Goal: Task Accomplishment & Management: Manage account settings

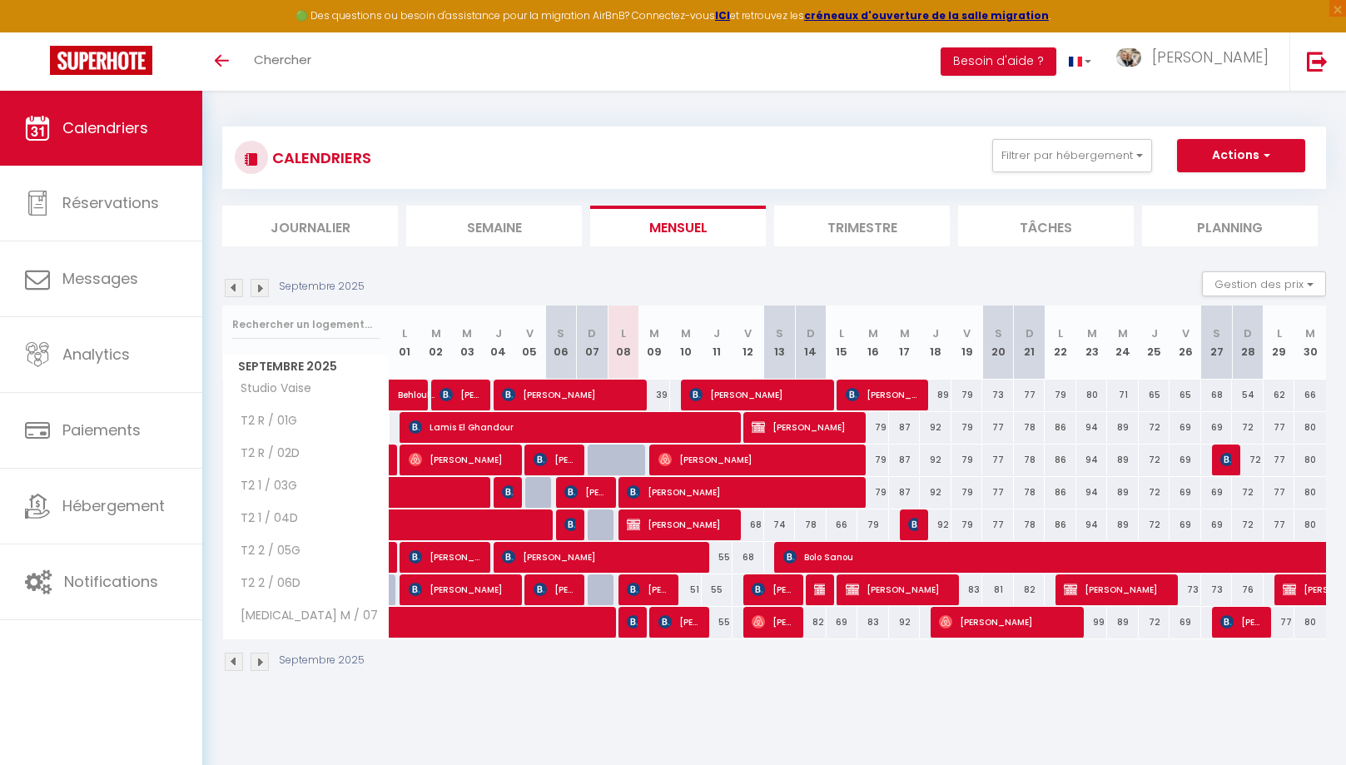
click at [646, 590] on span "[PERSON_NAME]" at bounding box center [648, 590] width 42 height 32
select select "OK"
select select "0"
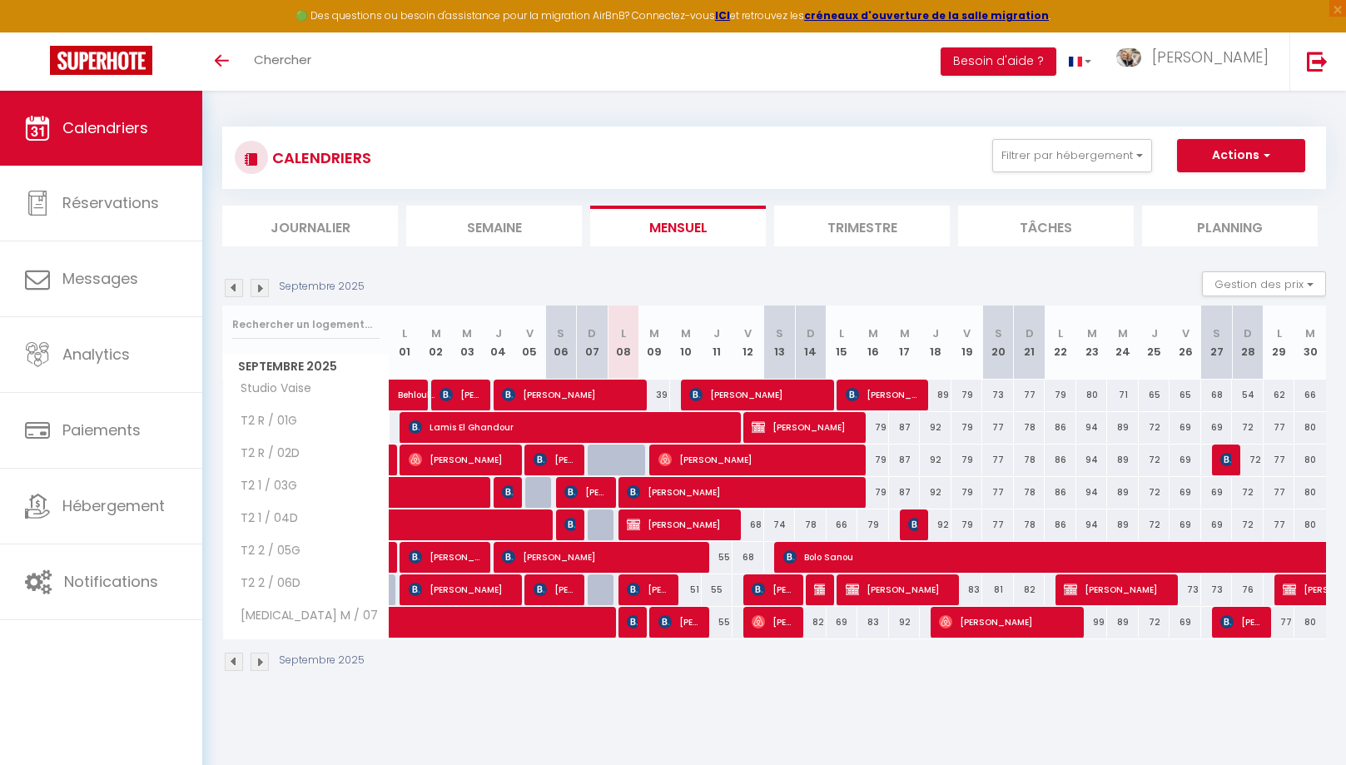
select select "1"
select select
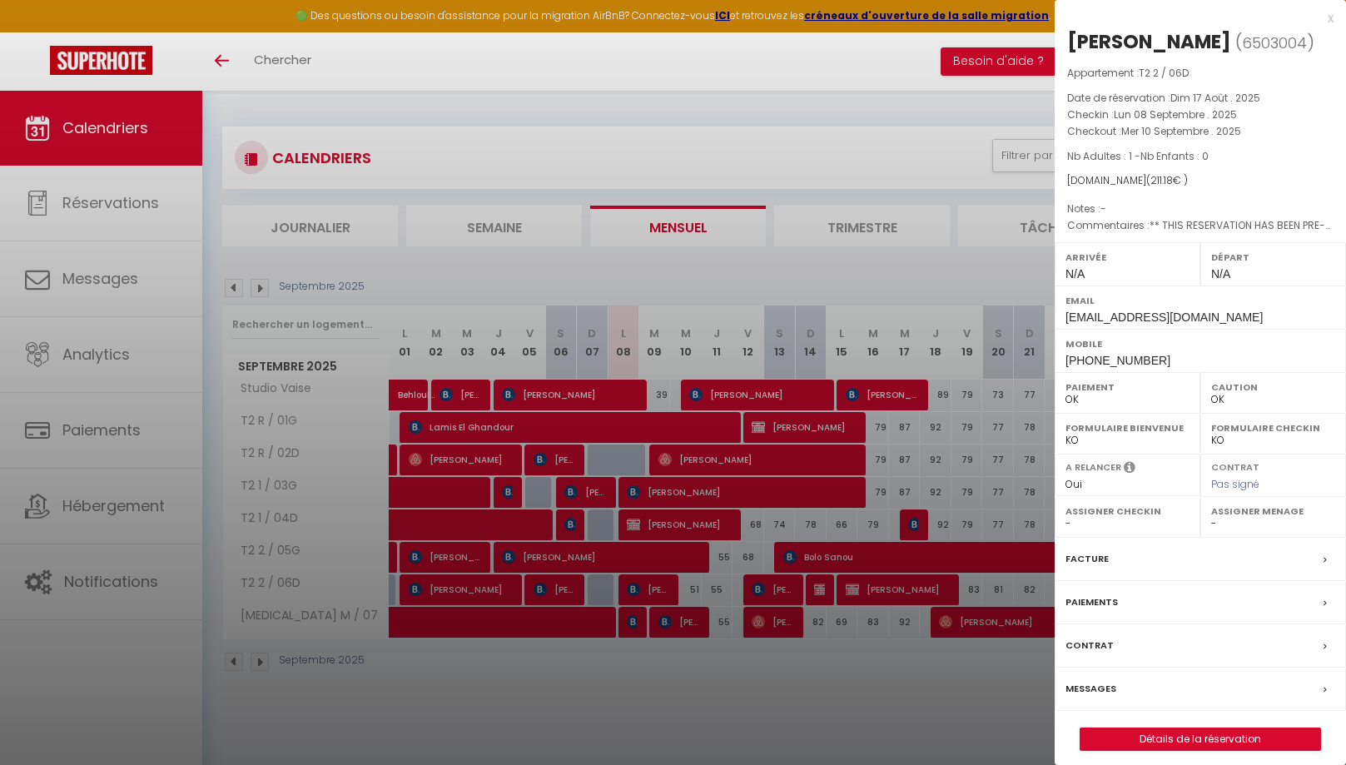
click at [1105, 682] on label "Messages" at bounding box center [1091, 688] width 51 height 17
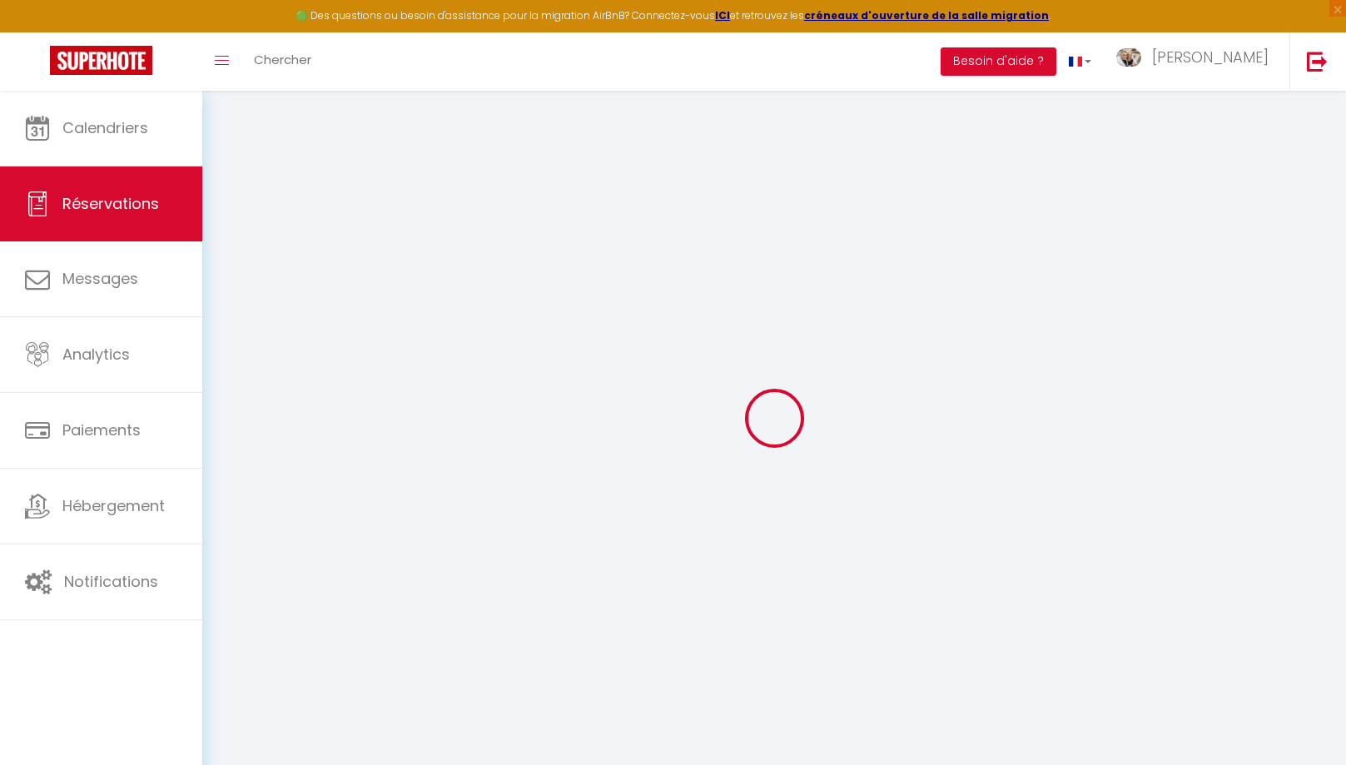
select select
checkbox input "false"
select select
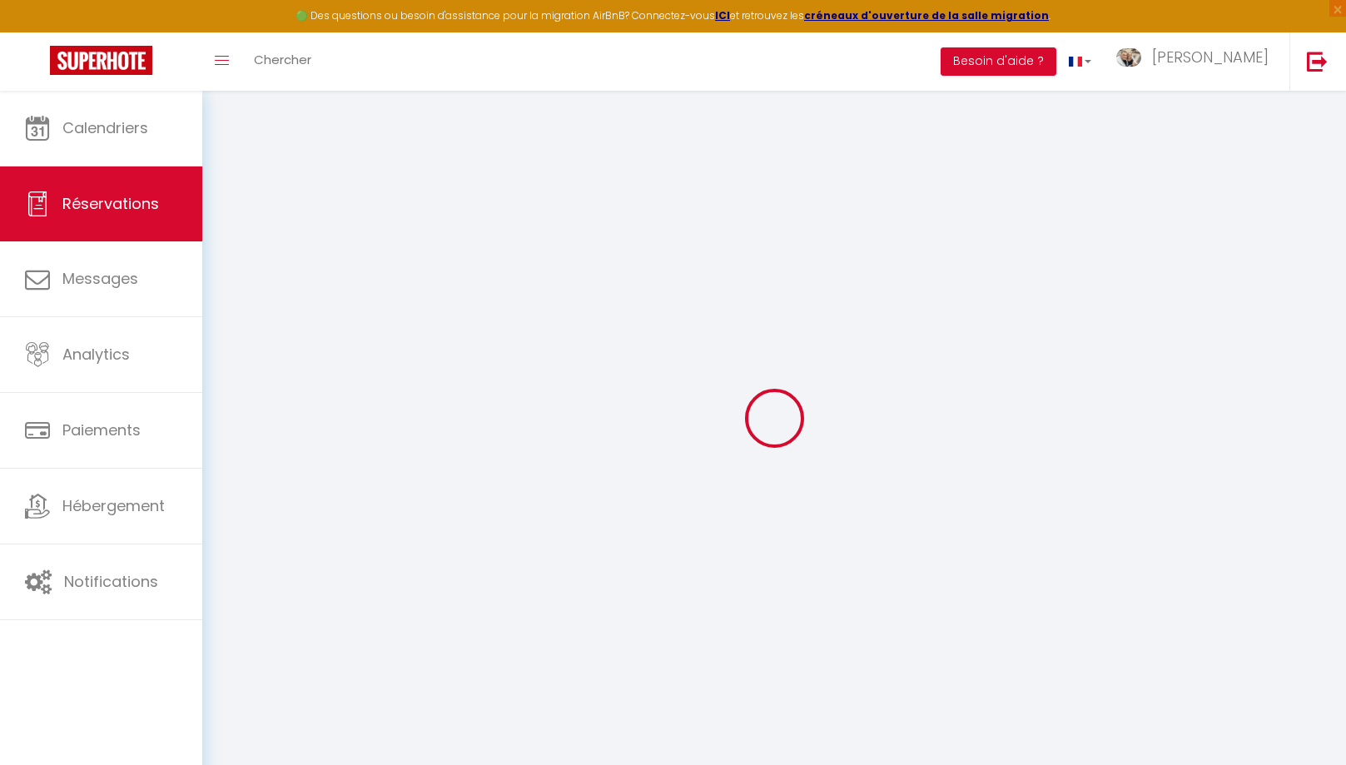
checkbox input "false"
select select
checkbox input "false"
type textarea "** THIS RESERVATION HAS BEEN PRE-PAID ** Reservation has a cancellation grace p…"
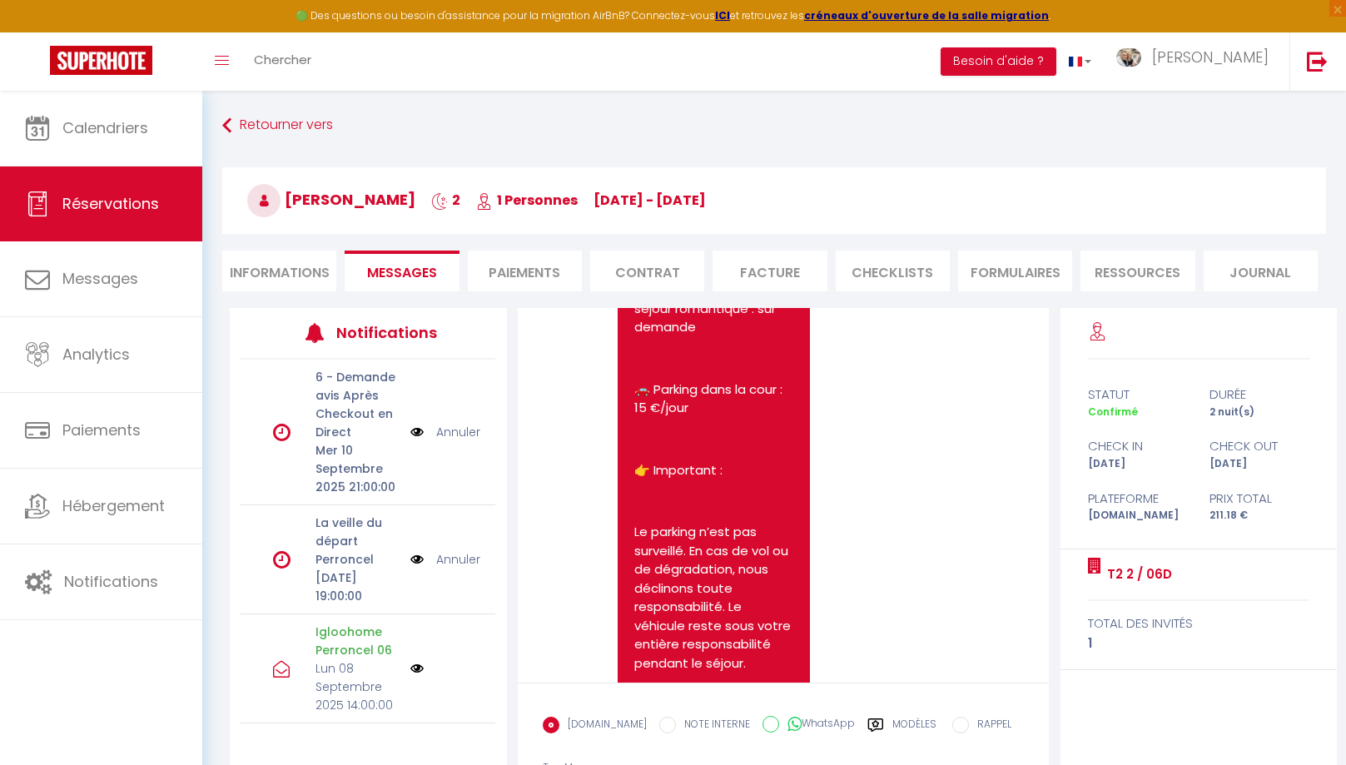
scroll to position [3914, 0]
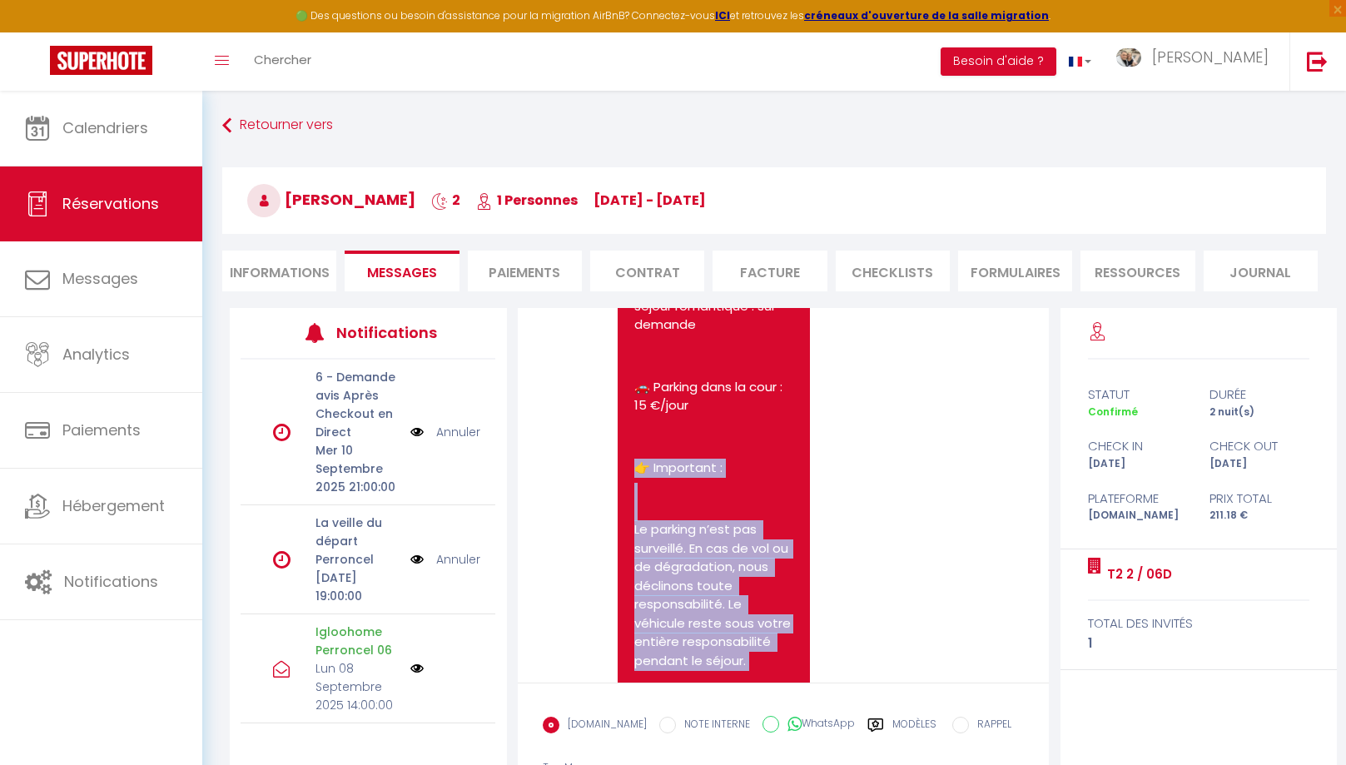
drag, startPoint x: 630, startPoint y: 391, endPoint x: 743, endPoint y: 605, distance: 241.0
copy pre "👉 Important : Le parking n’est pas surveillé. En cas de vol ou de dégradation, …"
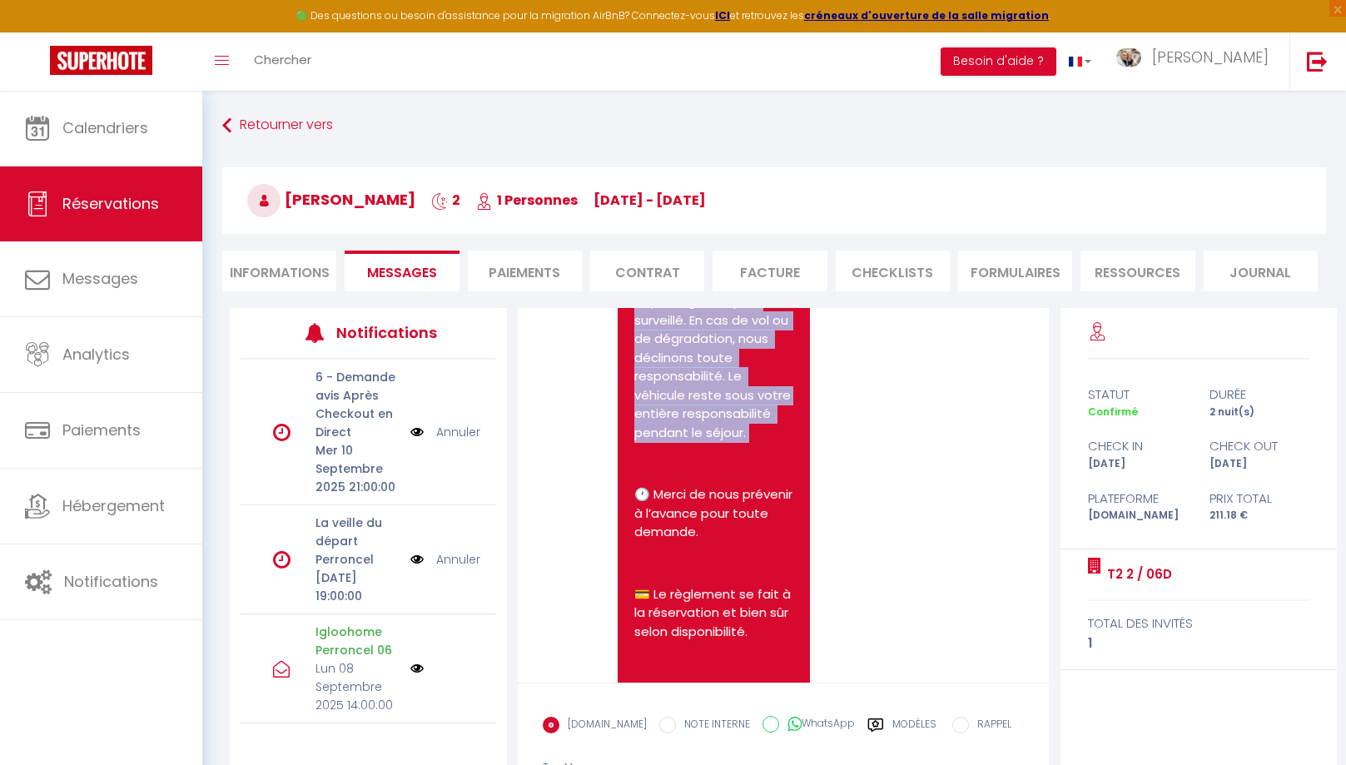
scroll to position [4149, 0]
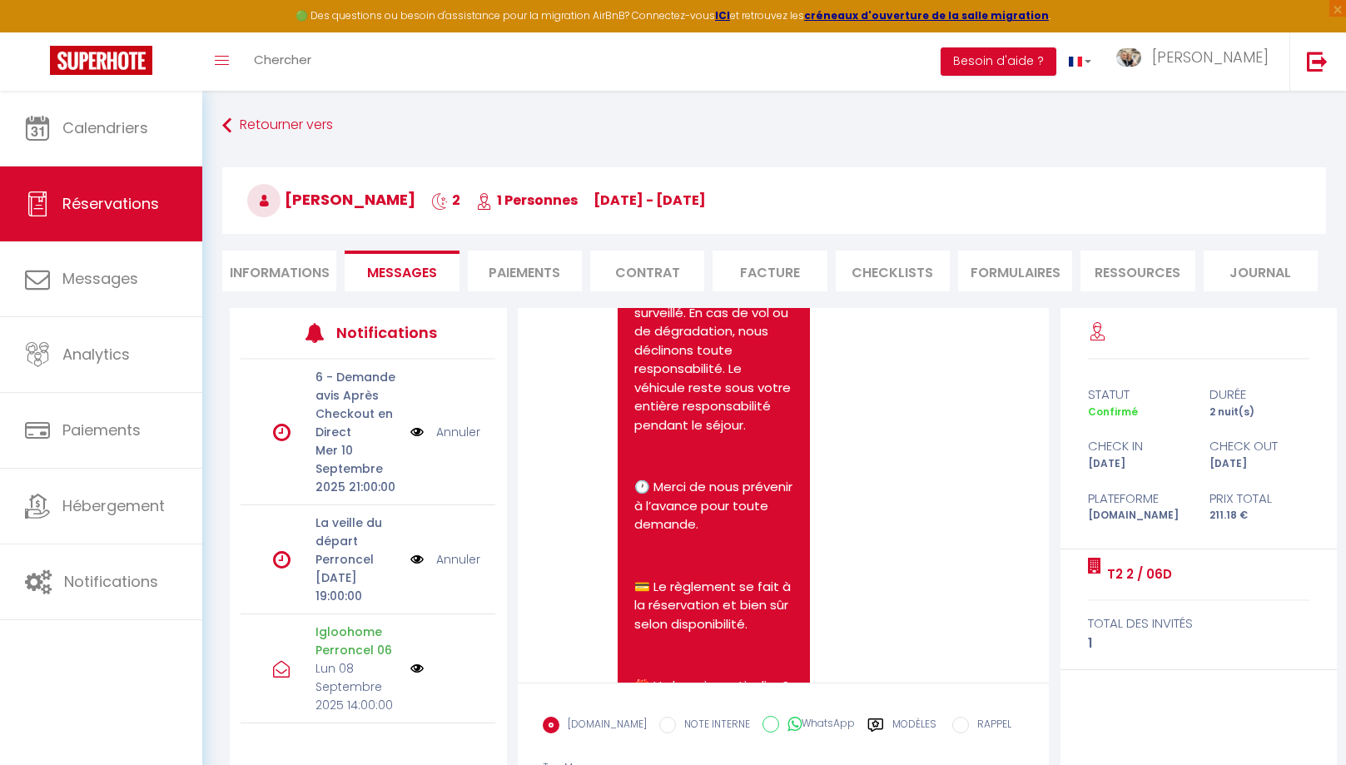
click at [764, 578] on p "💳 Le règlement se fait à la réservation et bien sûr selon disponibilité." at bounding box center [715, 606] width 160 height 57
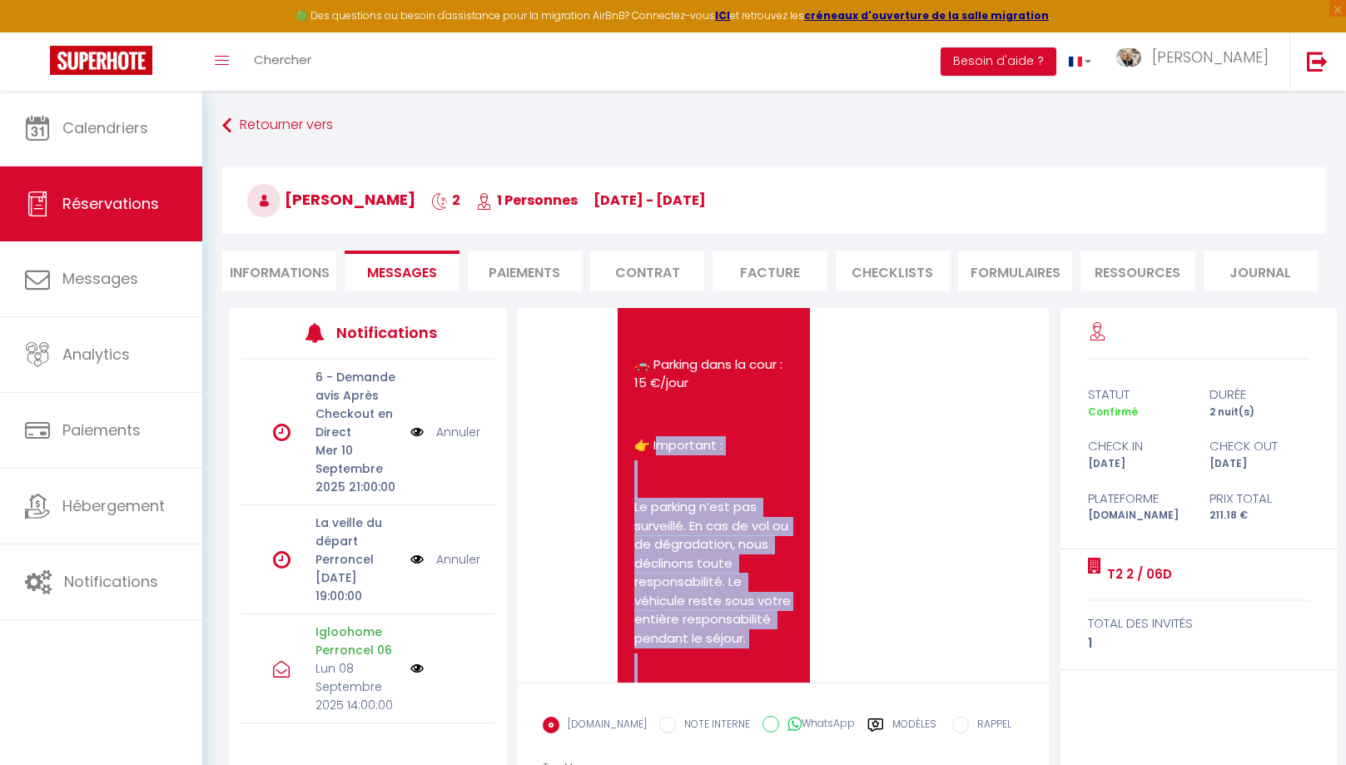
scroll to position [3941, 0]
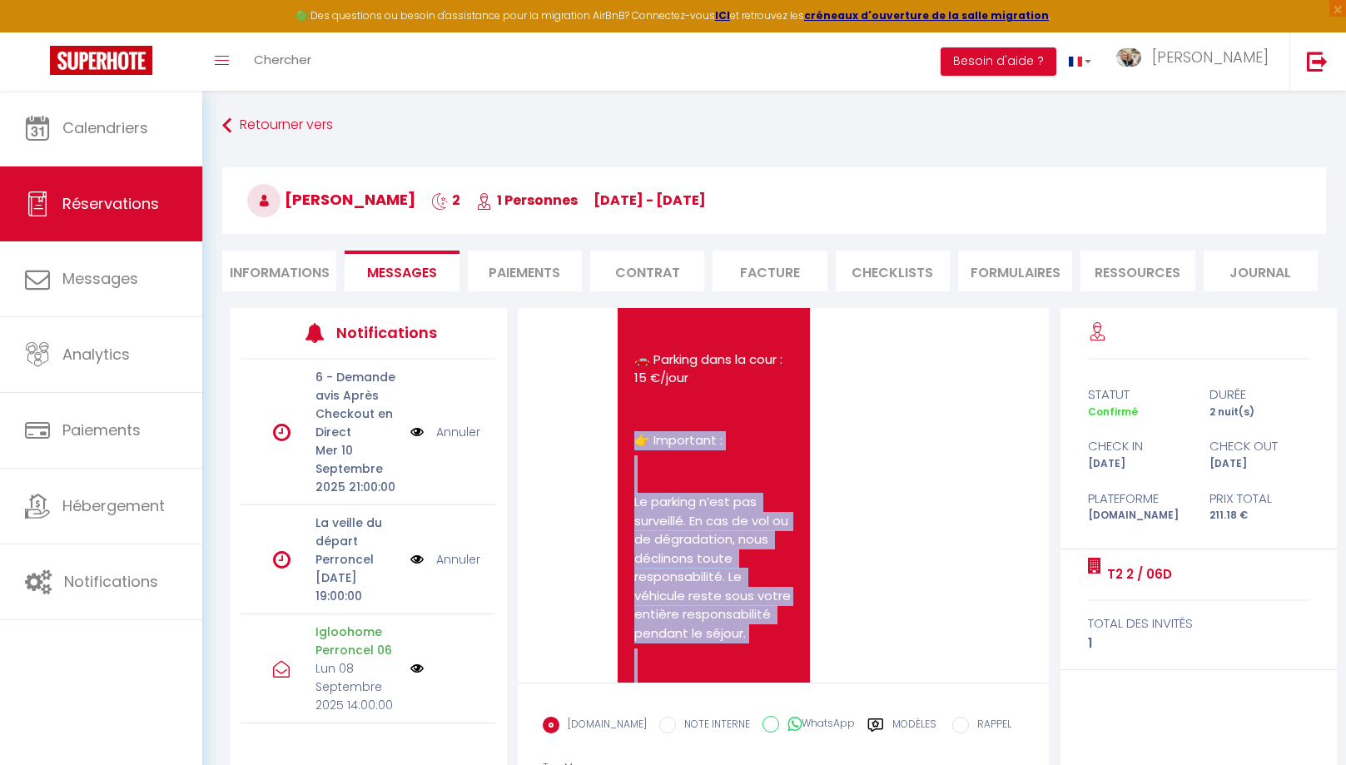
drag, startPoint x: 764, startPoint y: 554, endPoint x: 629, endPoint y: 361, distance: 236.1
copy pre "👉 Important : Le parking n’est pas surveillé. En cas de vol ou de dégradation, …"
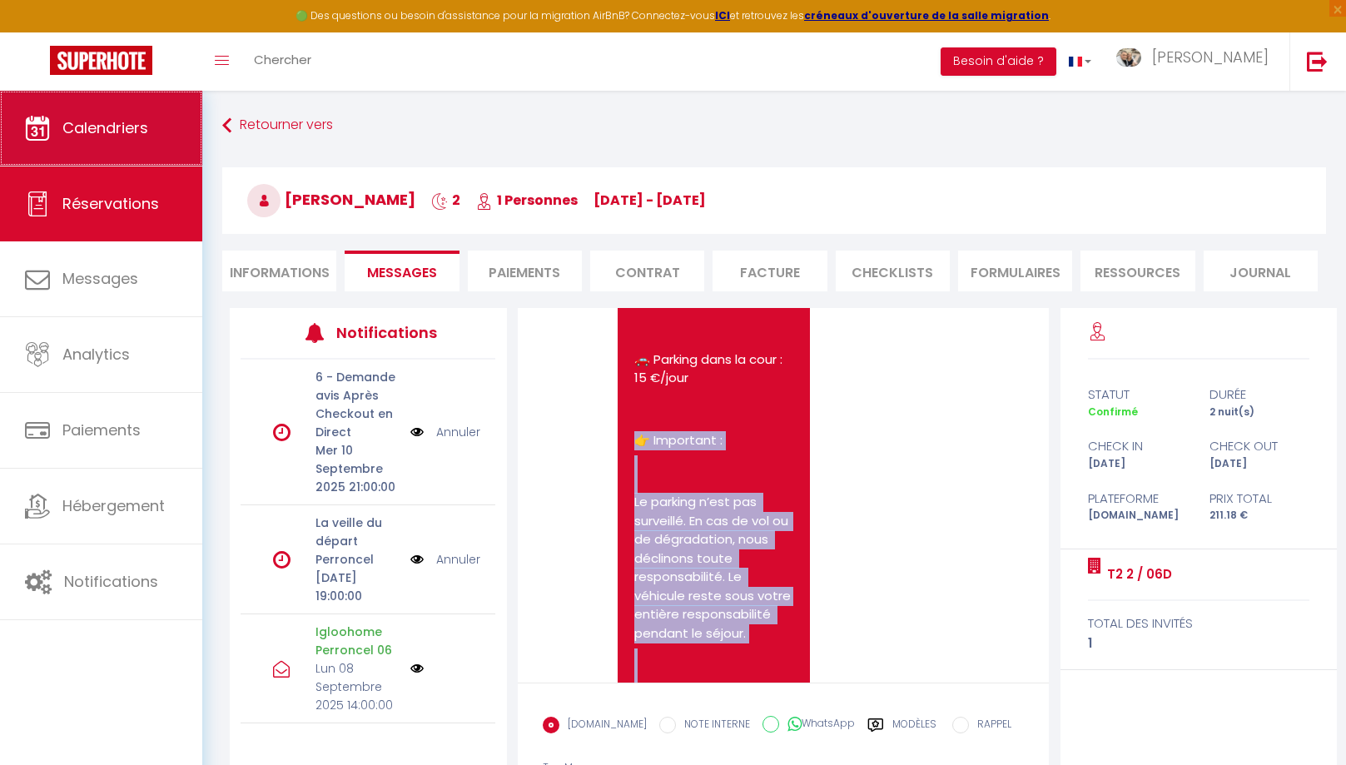
click at [40, 130] on icon at bounding box center [37, 128] width 25 height 25
